Goal: Go to known website: Access a specific website the user already knows

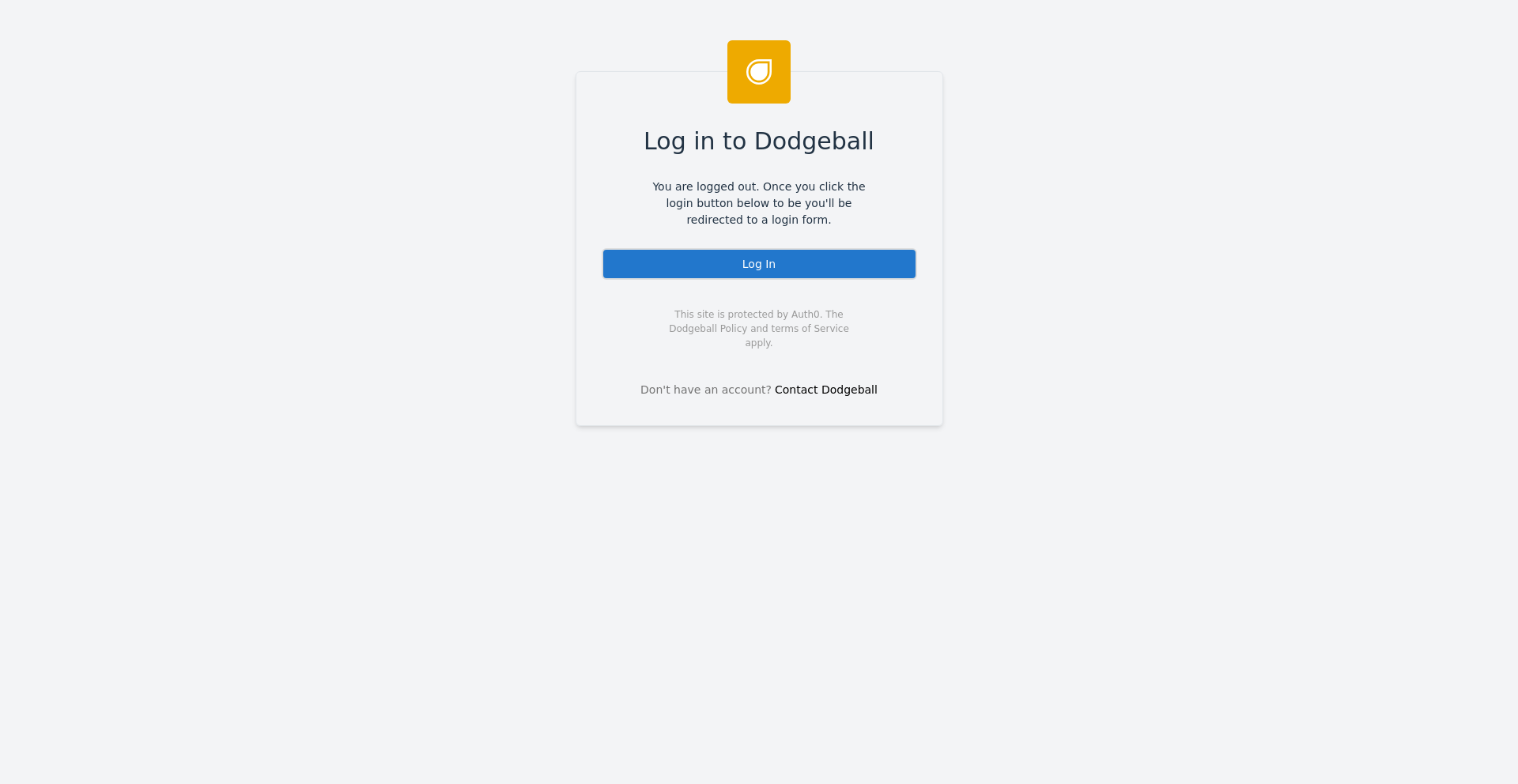
click at [799, 258] on div "Log In" at bounding box center [759, 264] width 315 height 32
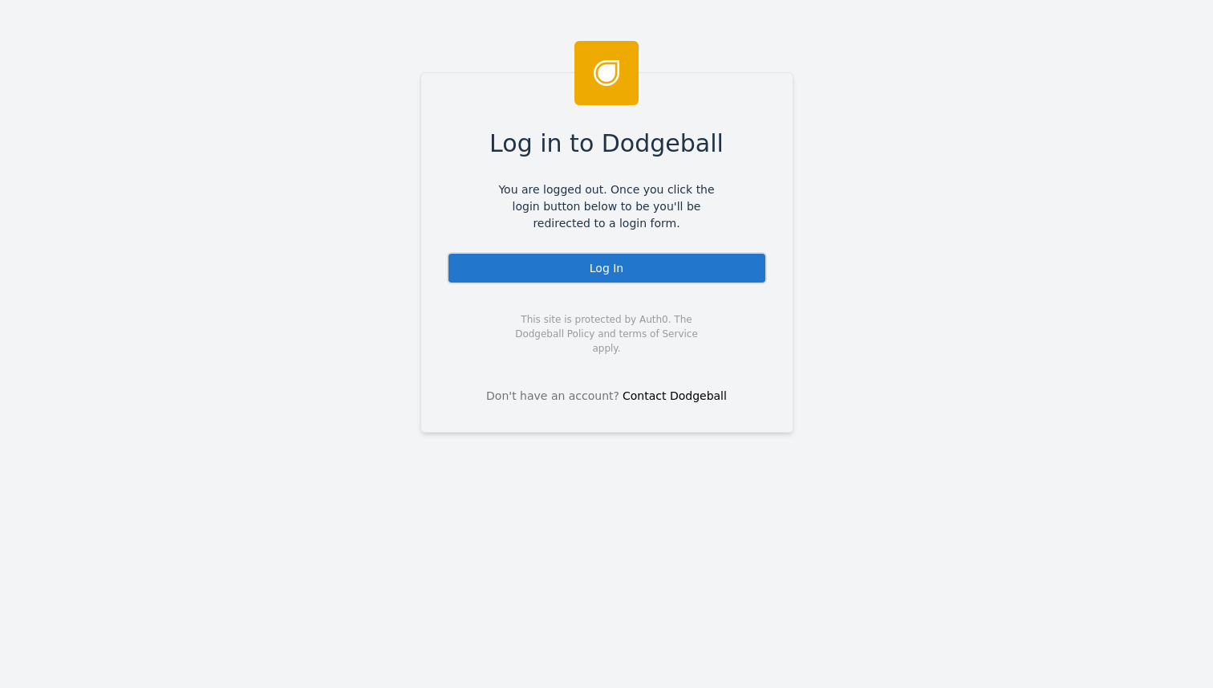
click at [606, 274] on div "Log In" at bounding box center [607, 268] width 320 height 32
